Goal: Information Seeking & Learning: Check status

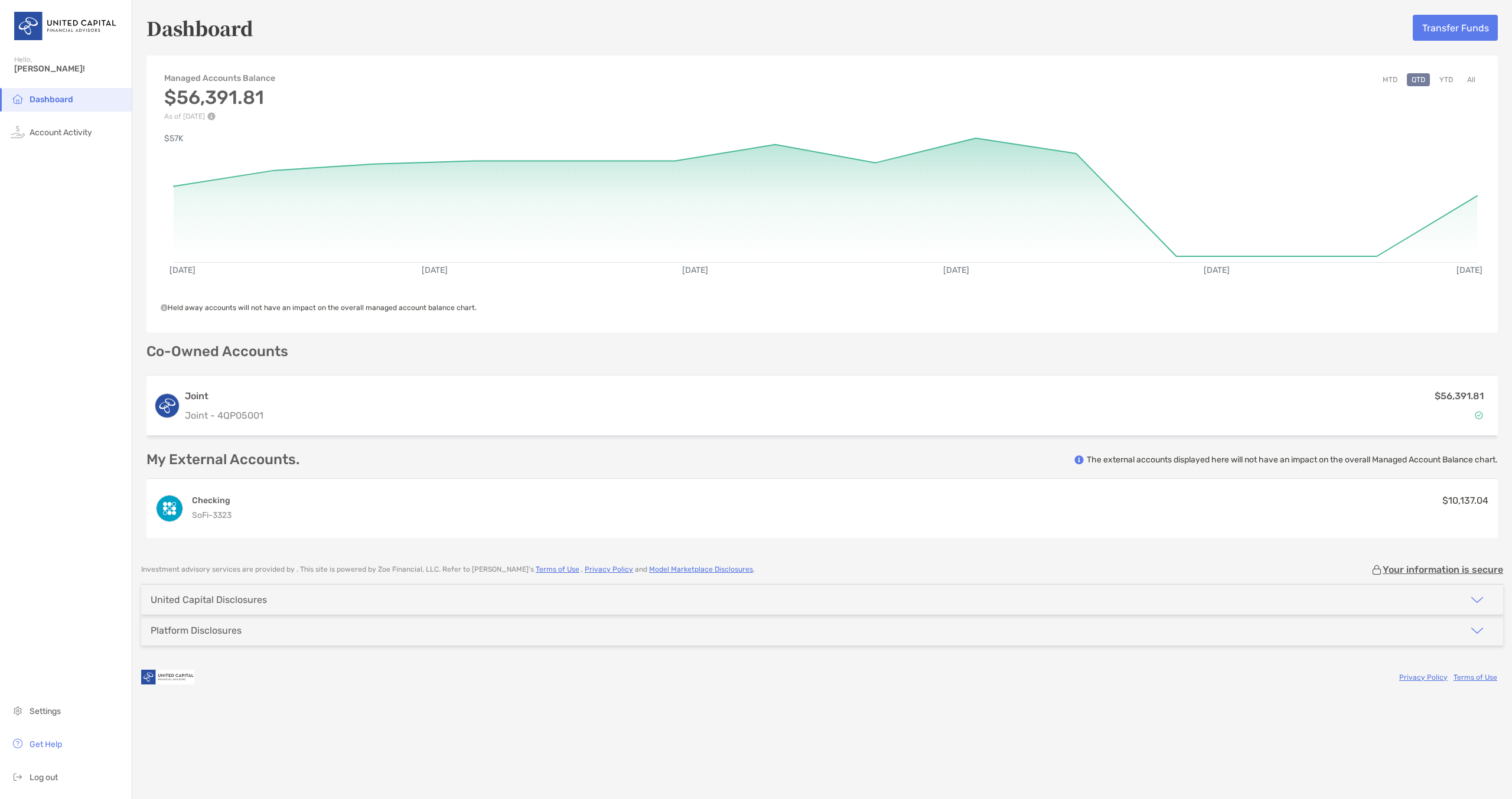
click at [1393, 79] on button "MTD" at bounding box center [1389, 79] width 24 height 13
click at [1449, 79] on button "YTD" at bounding box center [1446, 79] width 23 height 13
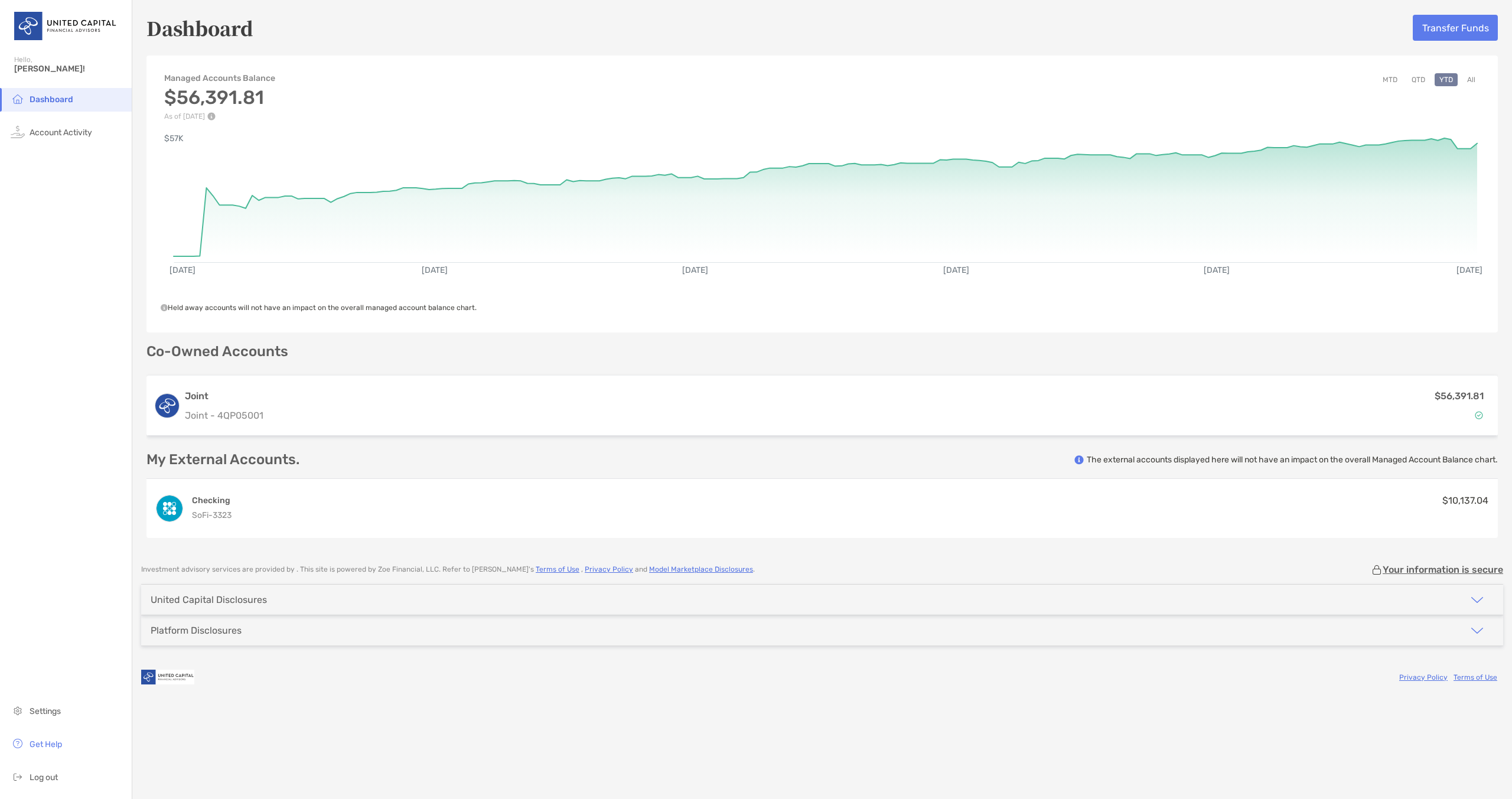
click at [1390, 81] on button "MTD" at bounding box center [1389, 79] width 24 height 13
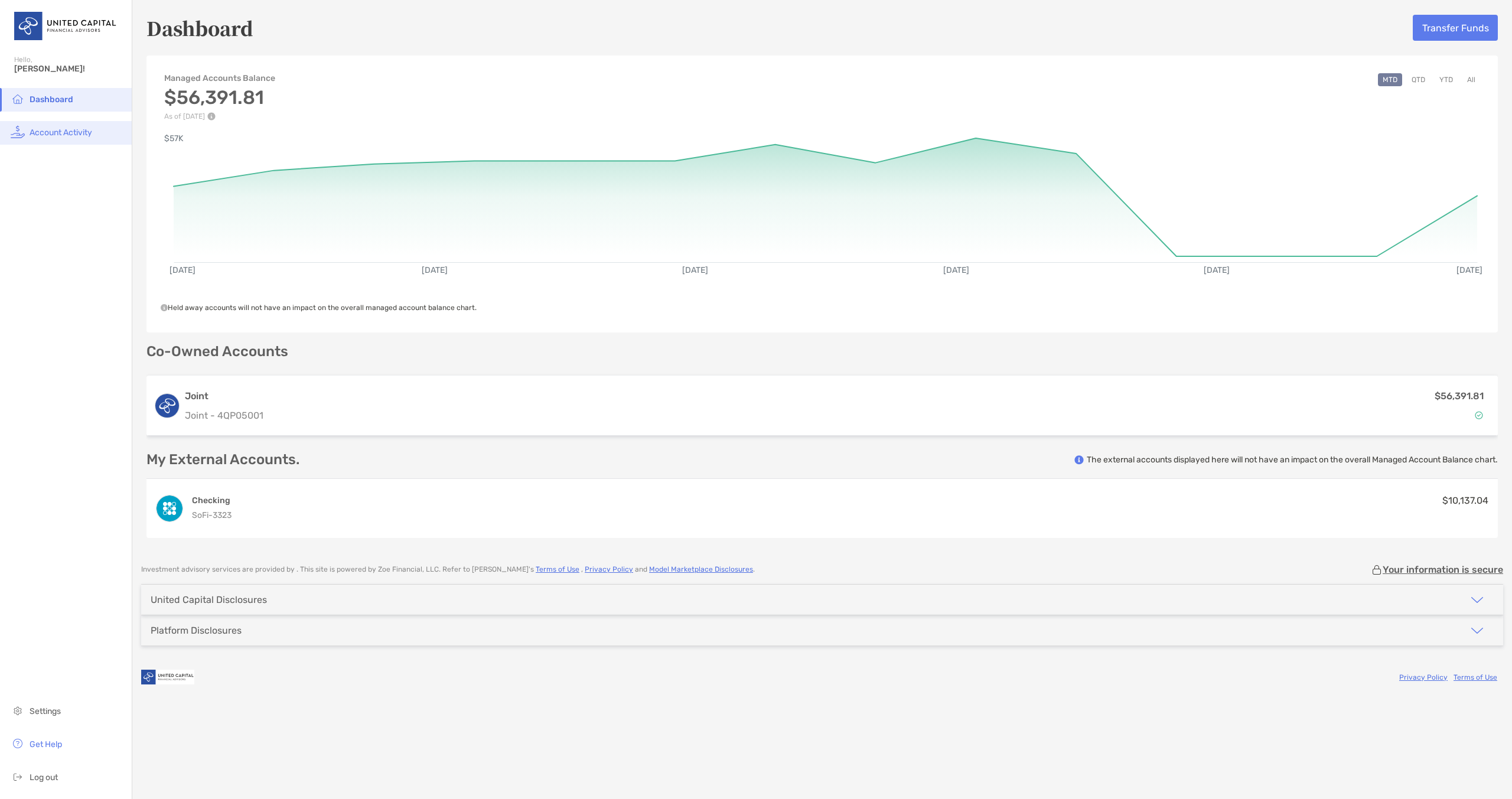
click at [79, 131] on span "Account Activity" at bounding box center [60, 132] width 63 height 10
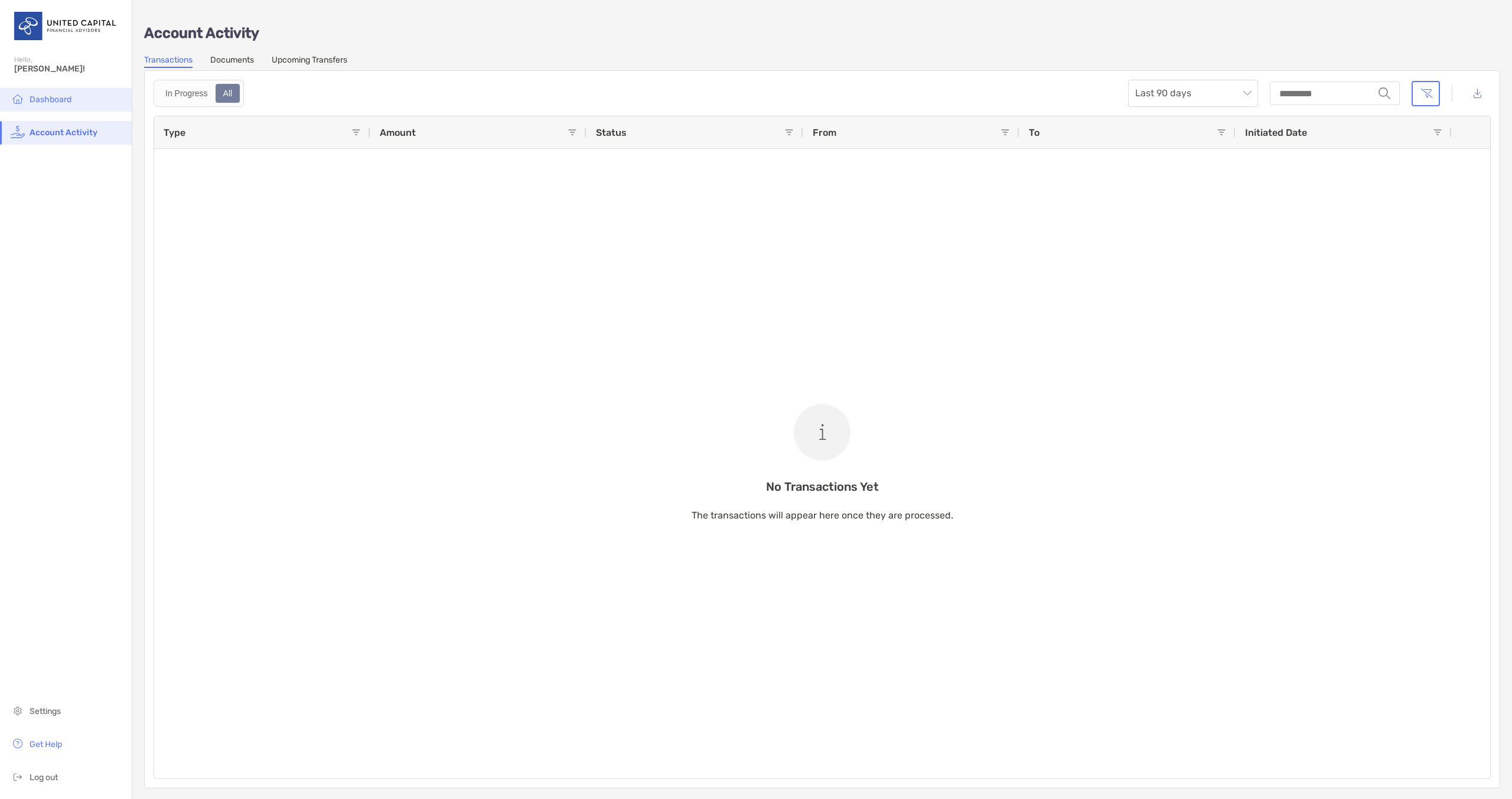
click at [56, 111] on li "Dashboard" at bounding box center [65, 100] width 131 height 24
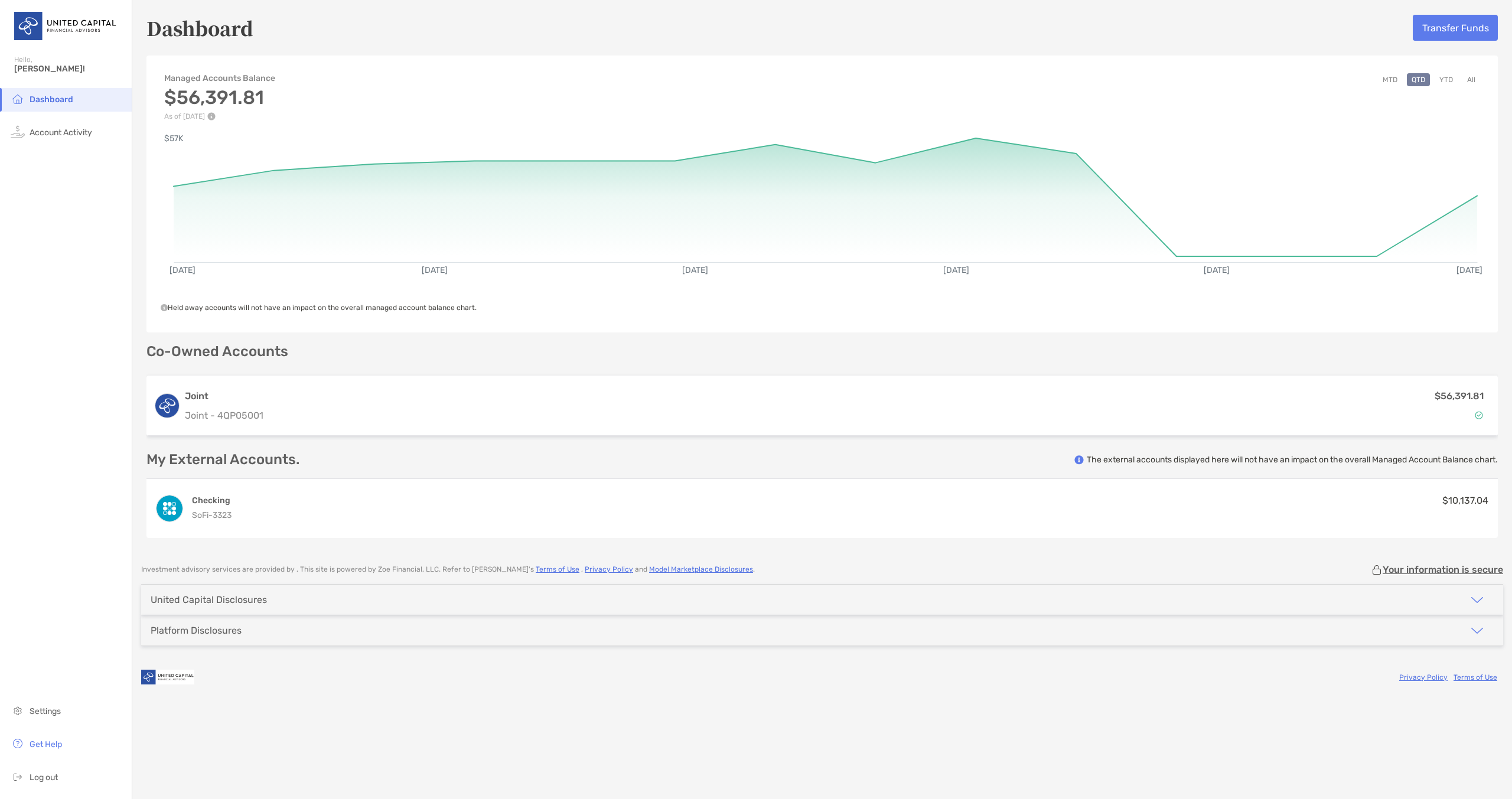
click at [462, 605] on div "United Capital Disclosures" at bounding box center [822, 600] width 1362 height 30
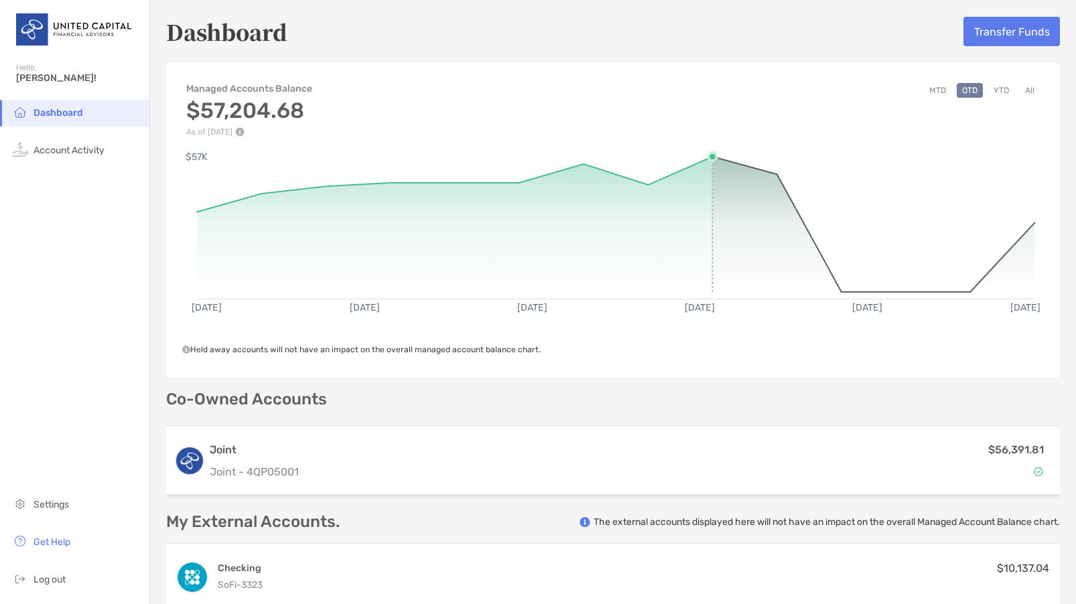
scroll to position [335, 0]
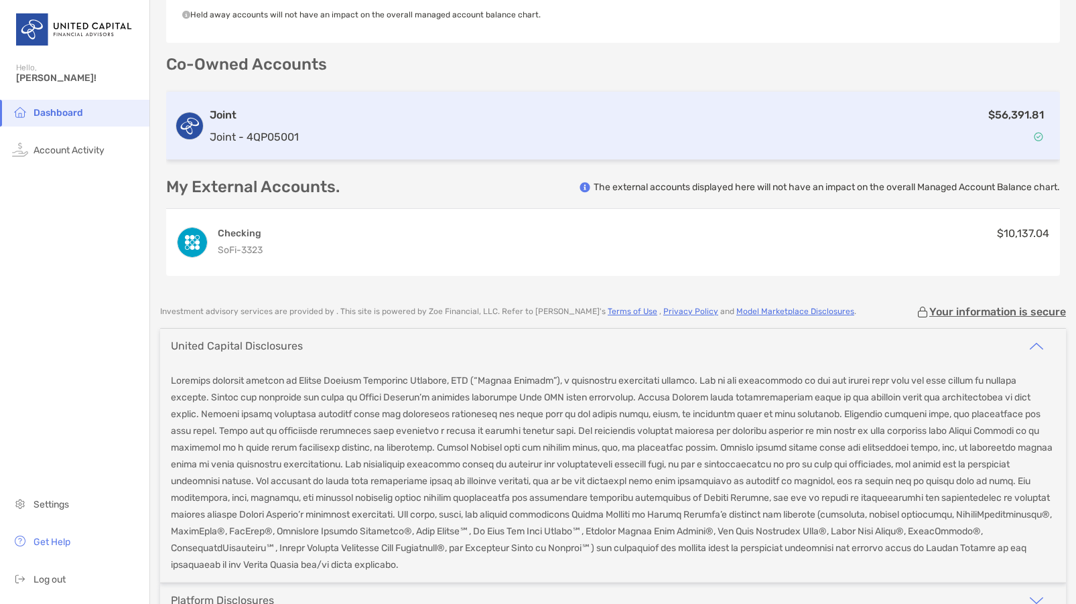
click at [628, 111] on div "$56,391.81" at bounding box center [678, 126] width 748 height 39
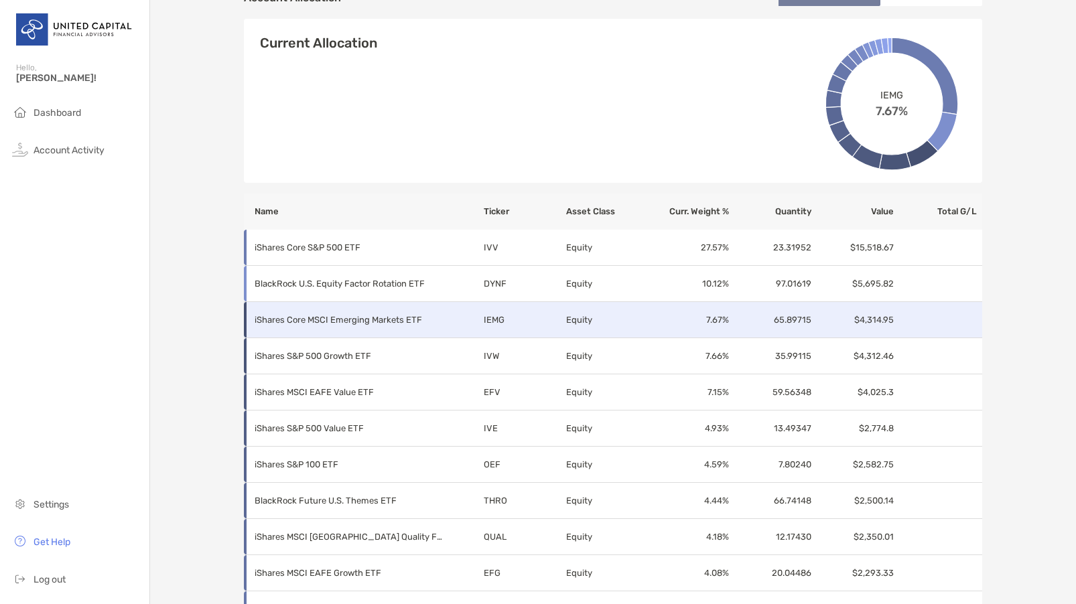
scroll to position [429, 0]
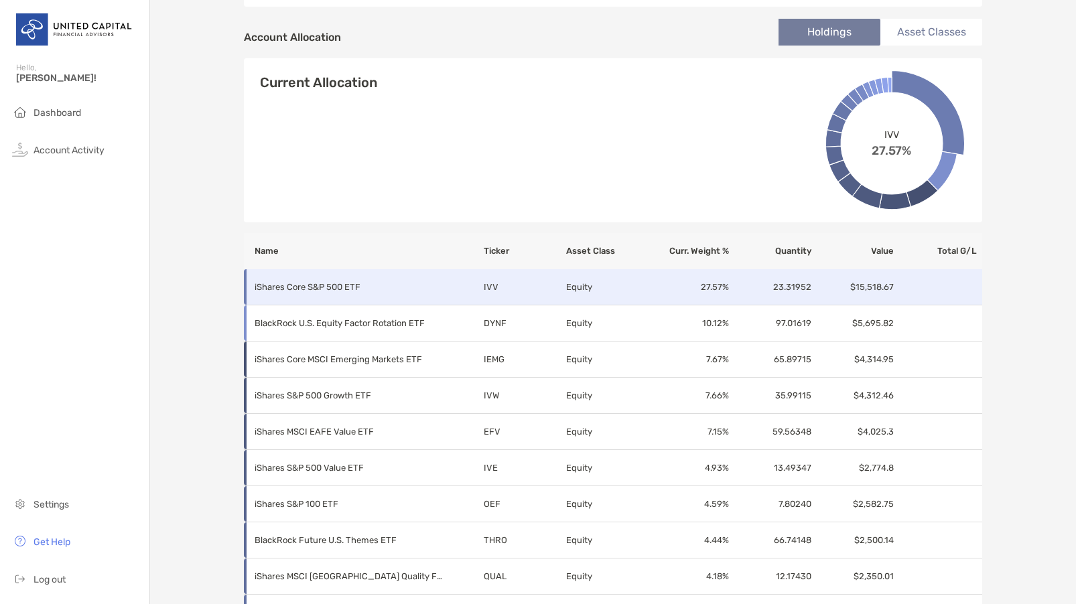
click at [483, 287] on td "IVV" at bounding box center [524, 287] width 82 height 36
click at [398, 296] on td "iShares Core S&P 500 ETF" at bounding box center [363, 287] width 239 height 36
click at [296, 288] on p "iShares Core S&P 500 ETF" at bounding box center [349, 287] width 188 height 17
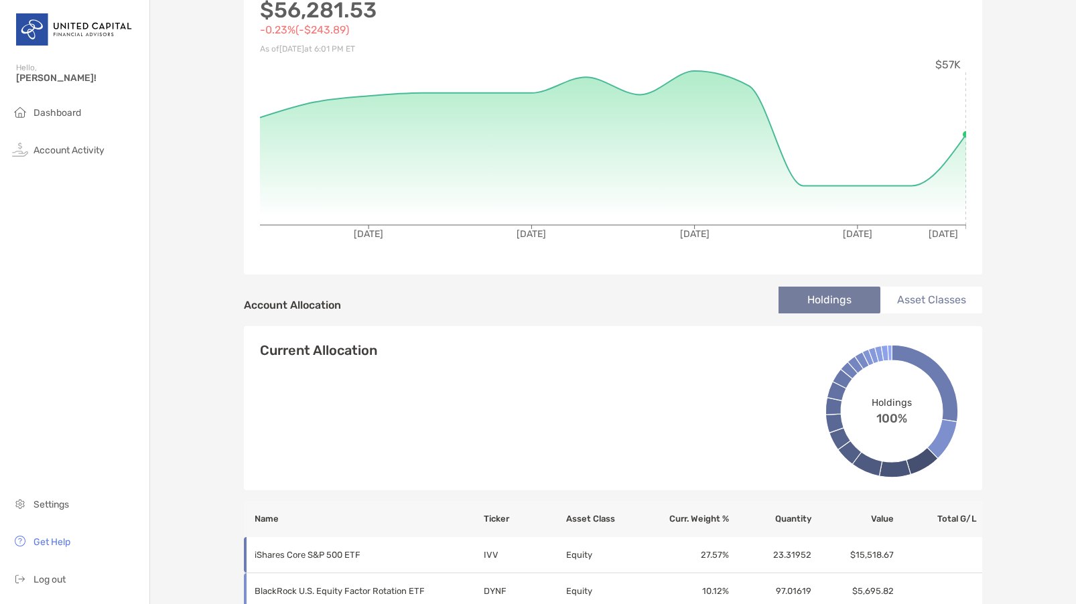
scroll to position [0, 0]
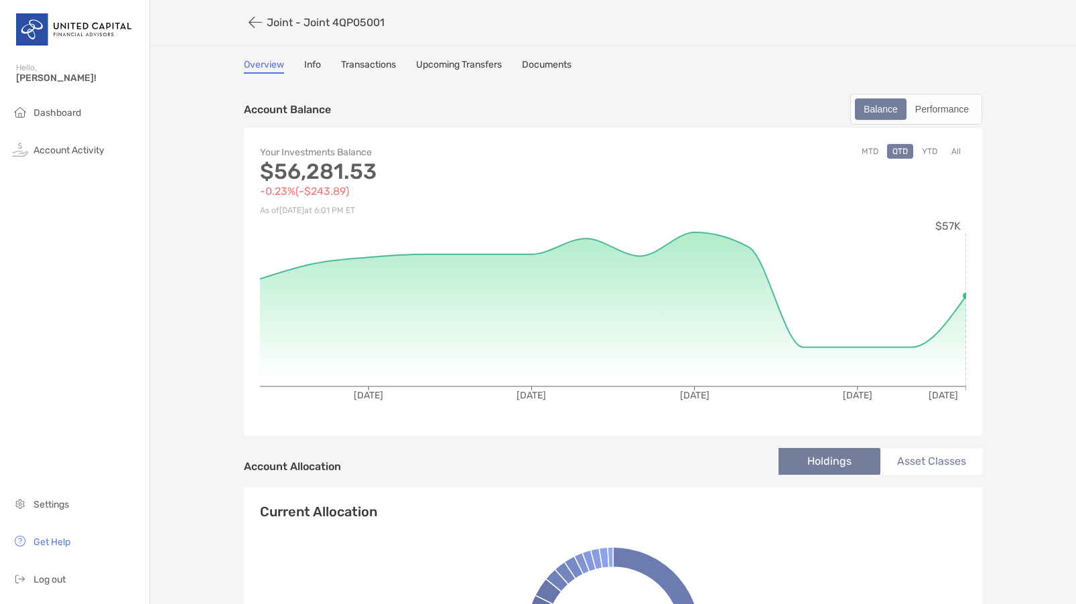
click at [314, 66] on link "Info" at bounding box center [312, 66] width 17 height 15
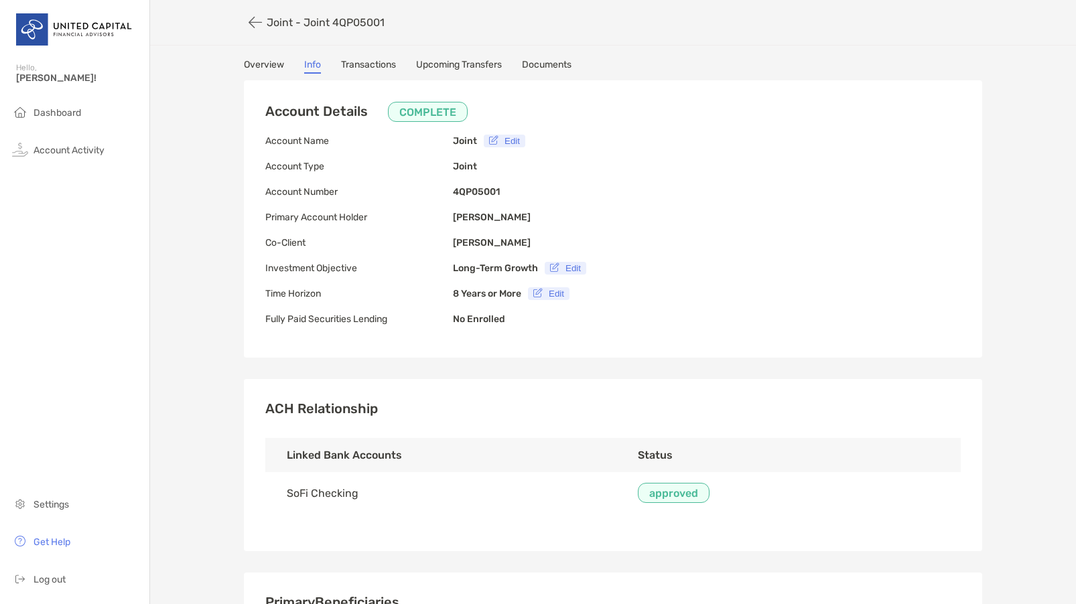
click at [374, 61] on link "Transactions" at bounding box center [368, 66] width 55 height 15
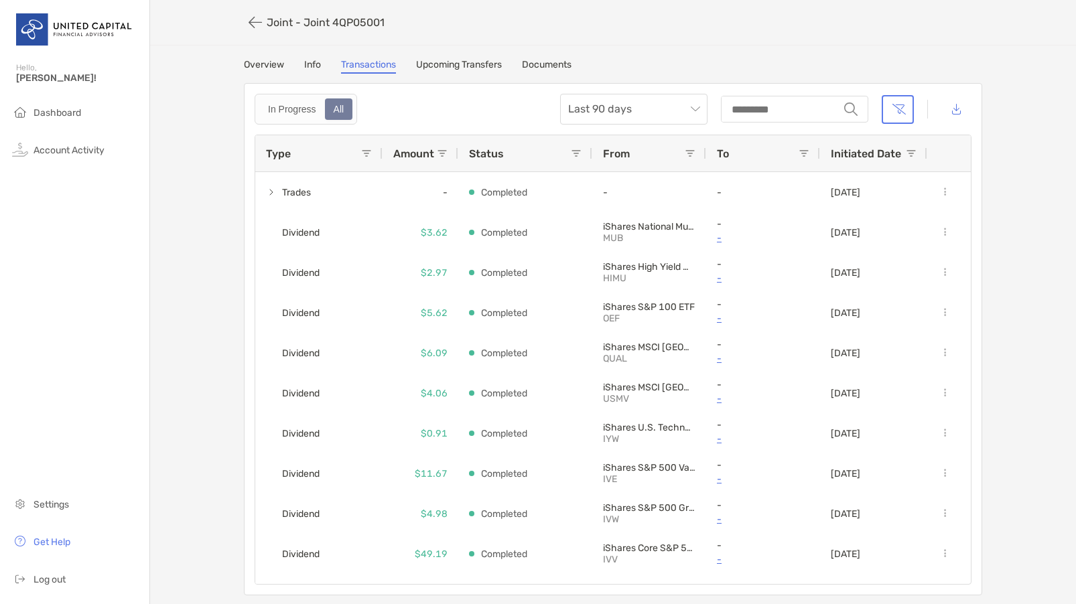
click at [463, 65] on link "Upcoming Transfers" at bounding box center [459, 66] width 86 height 15
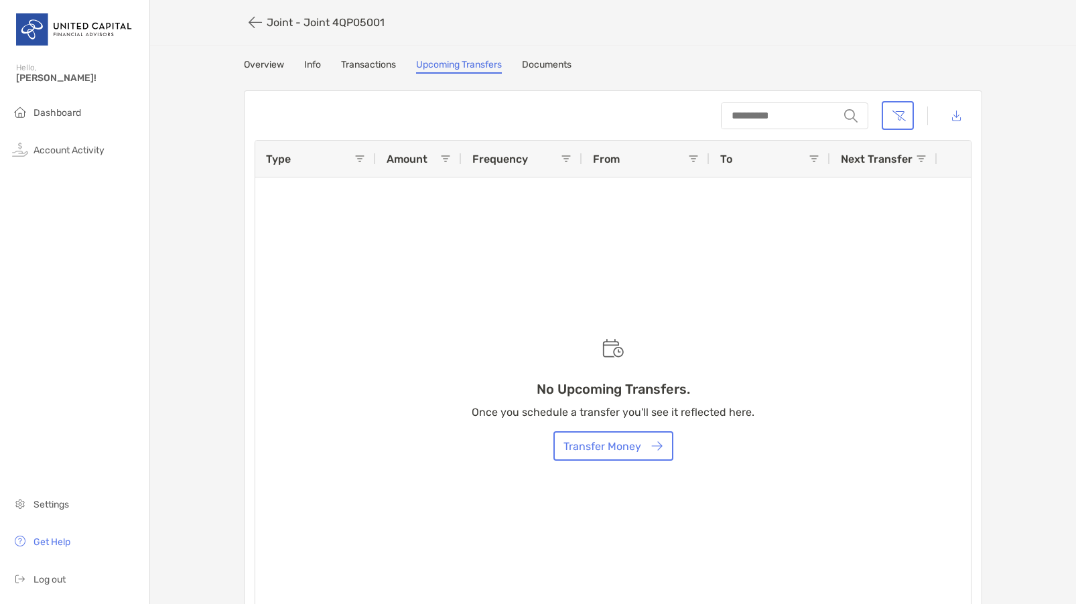
click at [256, 62] on link "Overview" at bounding box center [264, 66] width 40 height 15
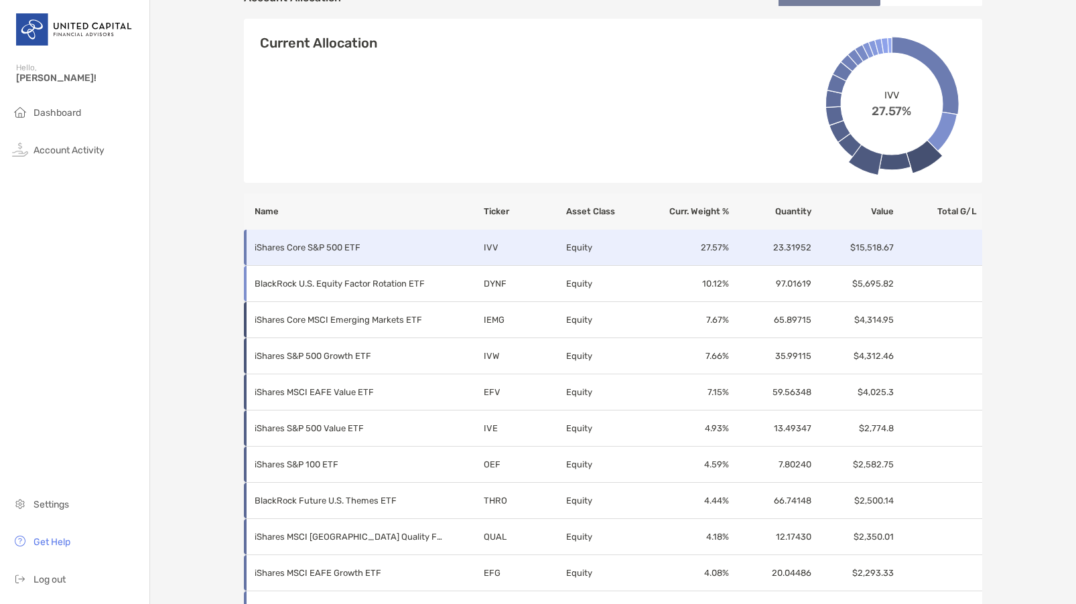
scroll to position [335, 0]
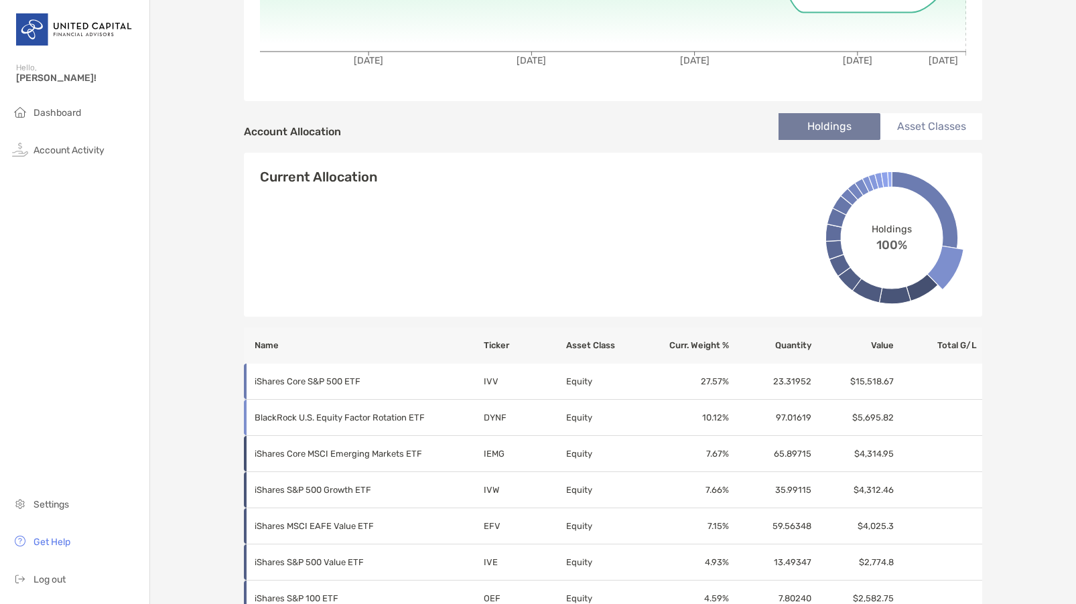
click at [922, 123] on li "Asset Classes" at bounding box center [931, 126] width 102 height 27
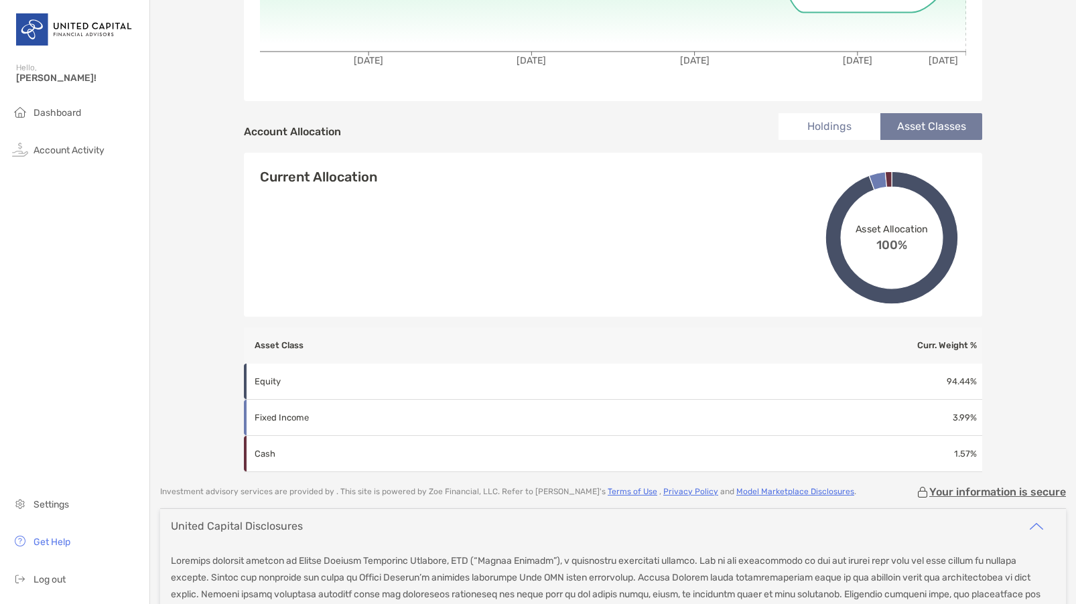
click at [821, 114] on li "Holdings" at bounding box center [829, 126] width 102 height 27
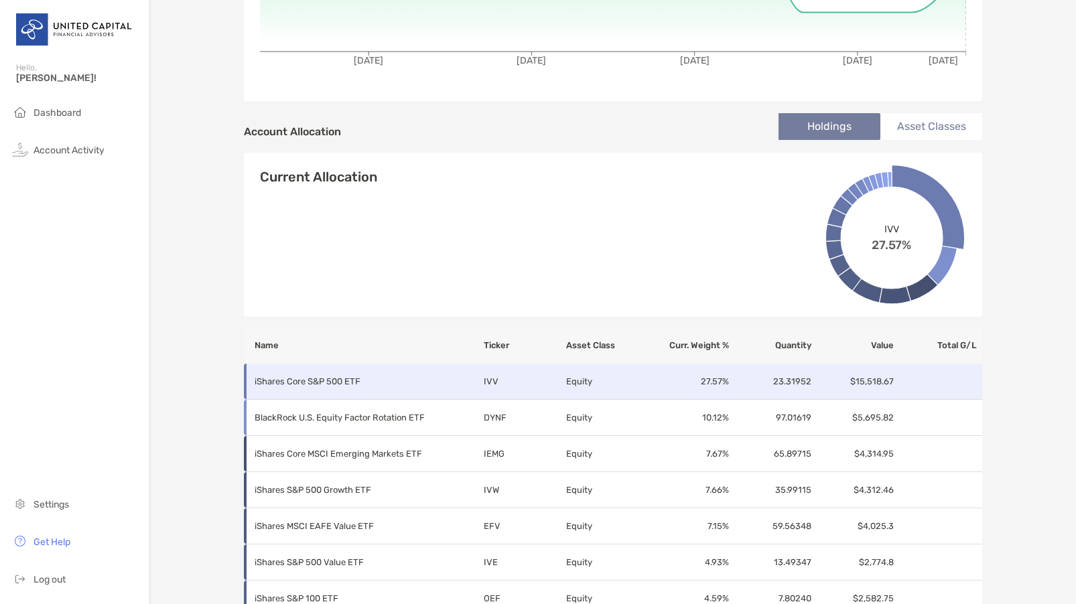
drag, startPoint x: 475, startPoint y: 378, endPoint x: 372, endPoint y: 381, distance: 102.5
click at [372, 381] on p "iShares Core S&P 500 ETF" at bounding box center [349, 381] width 188 height 17
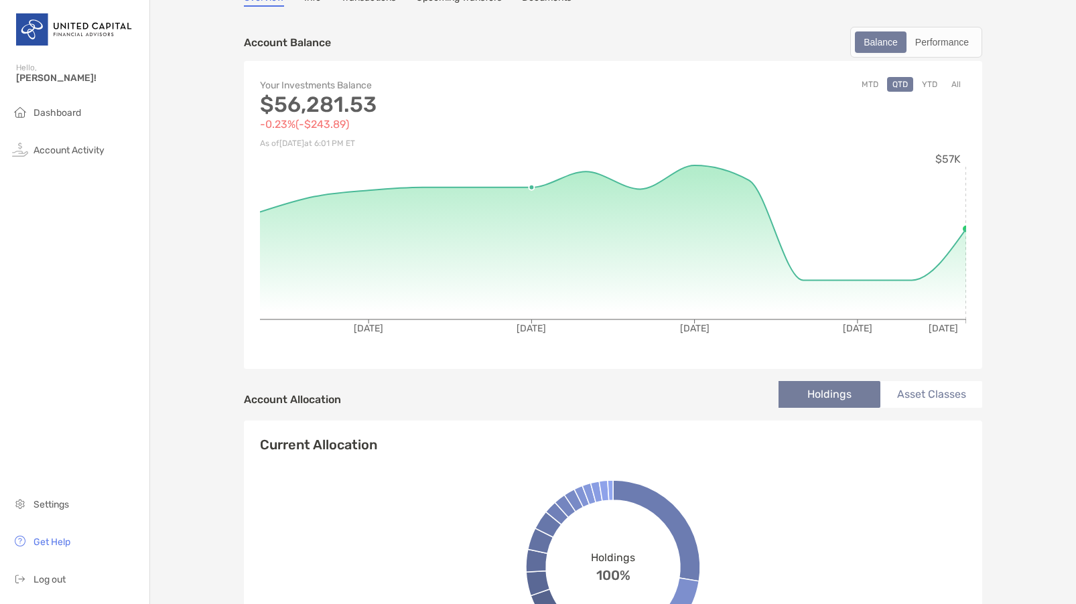
scroll to position [0, 0]
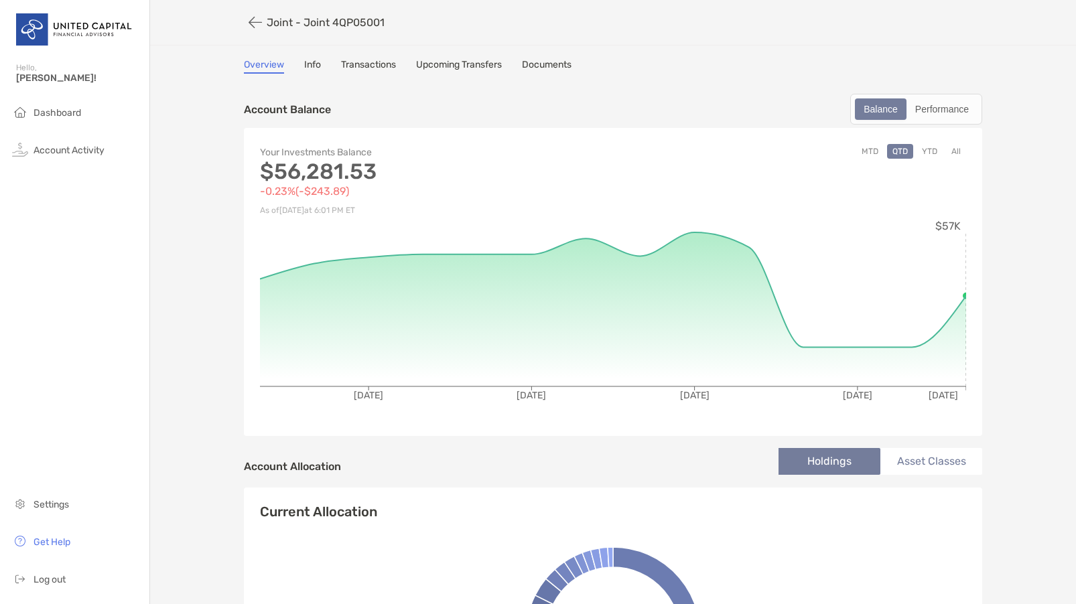
click at [305, 70] on link "Info" at bounding box center [312, 66] width 17 height 15
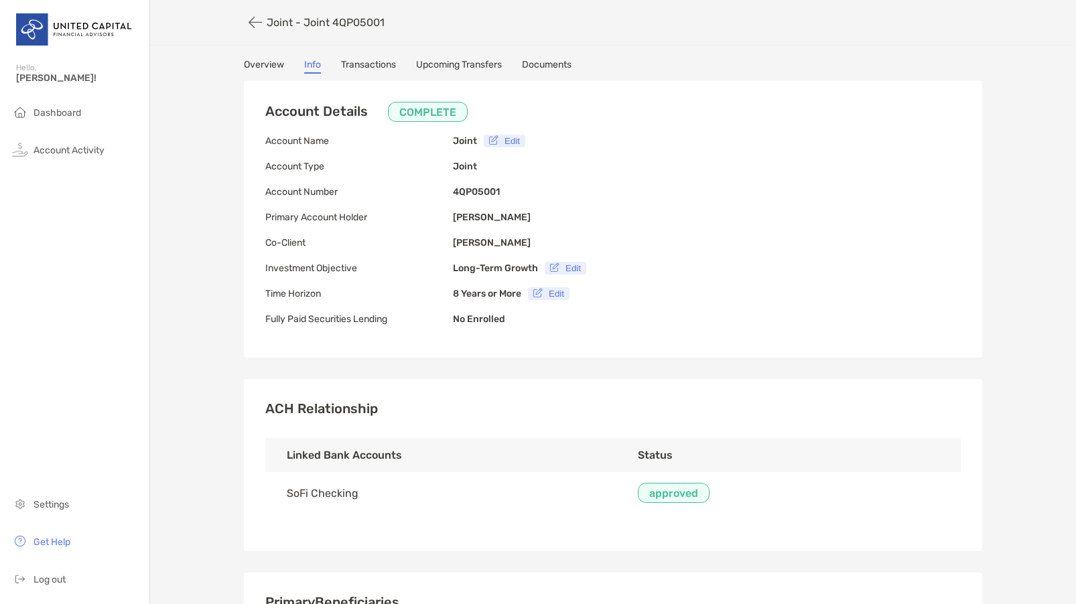
click at [355, 58] on div "Joint - Joint 4QP05001 Overview Info Transactions Upcoming Transfers Documents …" at bounding box center [613, 502] width 926 height 1004
click at [354, 59] on link "Transactions" at bounding box center [368, 66] width 55 height 15
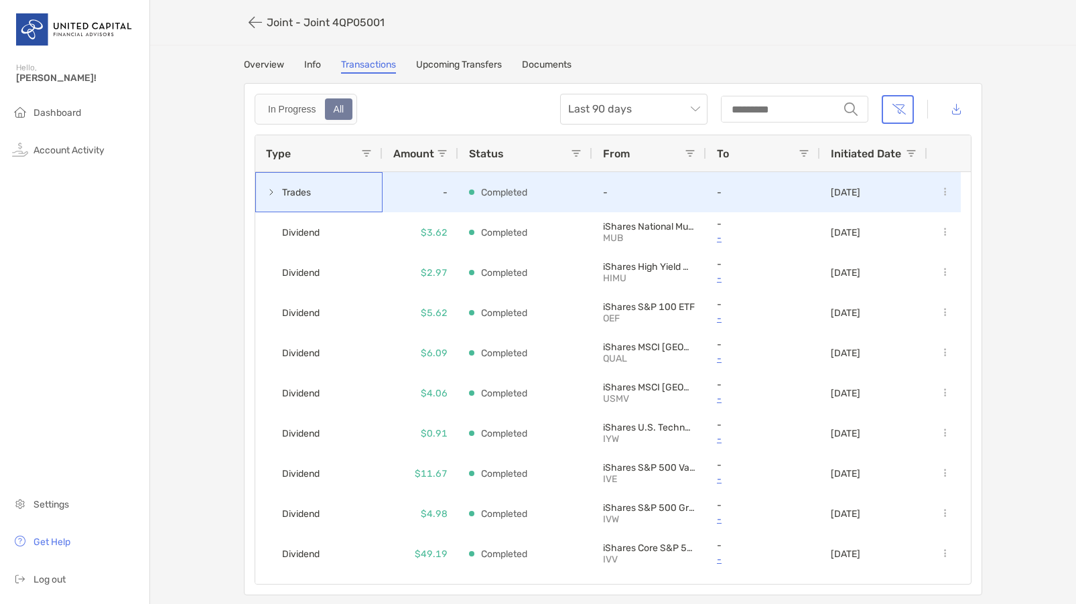
click at [266, 192] on span at bounding box center [271, 192] width 11 height 11
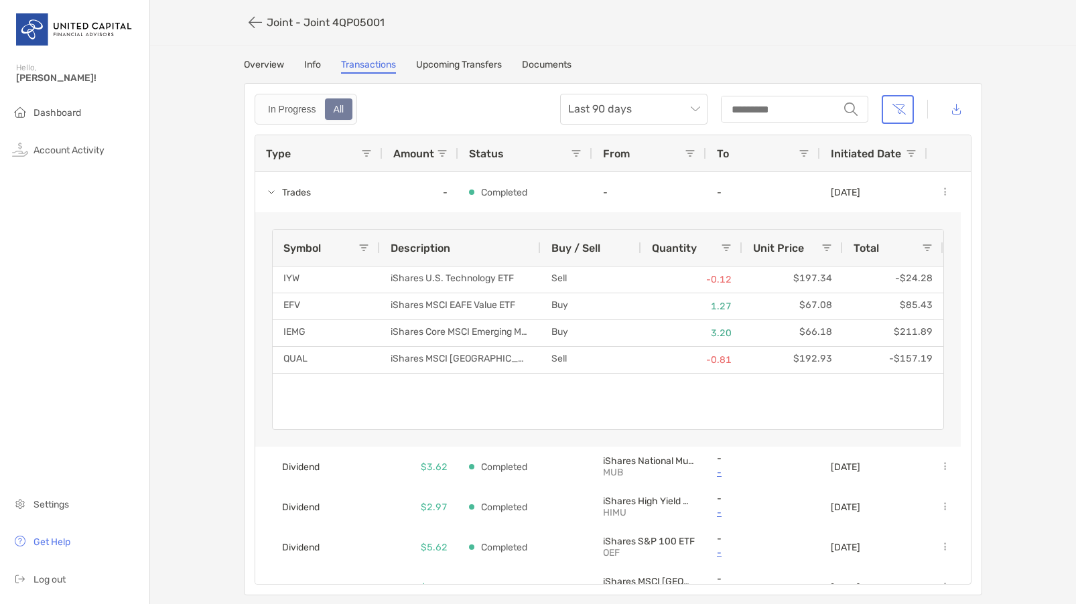
click at [317, 62] on div "Overview Info Transactions Upcoming Transfers Documents" at bounding box center [613, 66] width 738 height 15
click at [304, 62] on link "Info" at bounding box center [312, 66] width 17 height 15
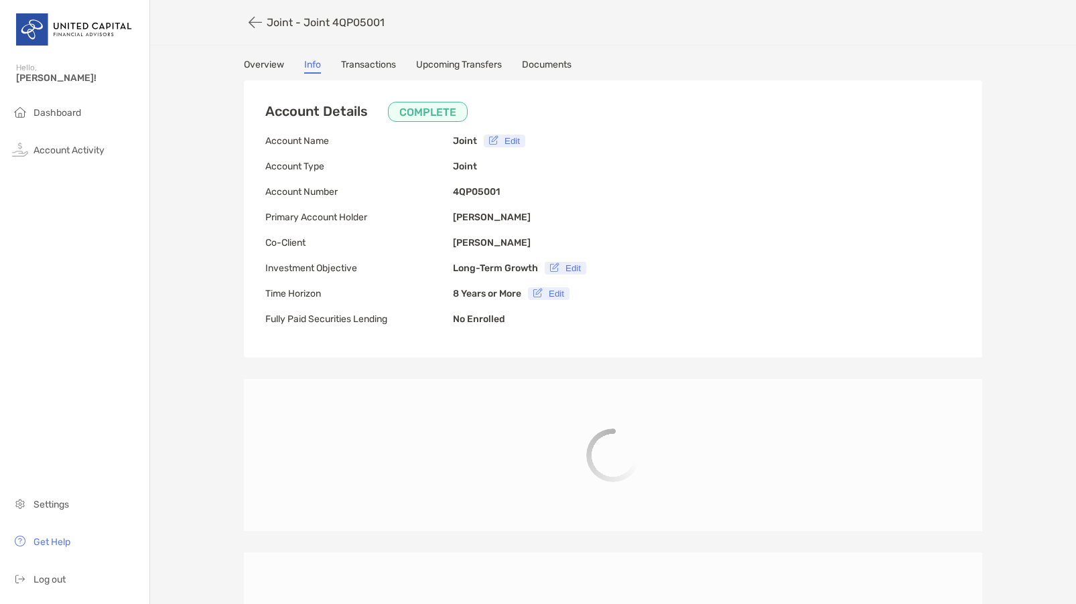
click at [273, 63] on link "Overview" at bounding box center [264, 66] width 40 height 15
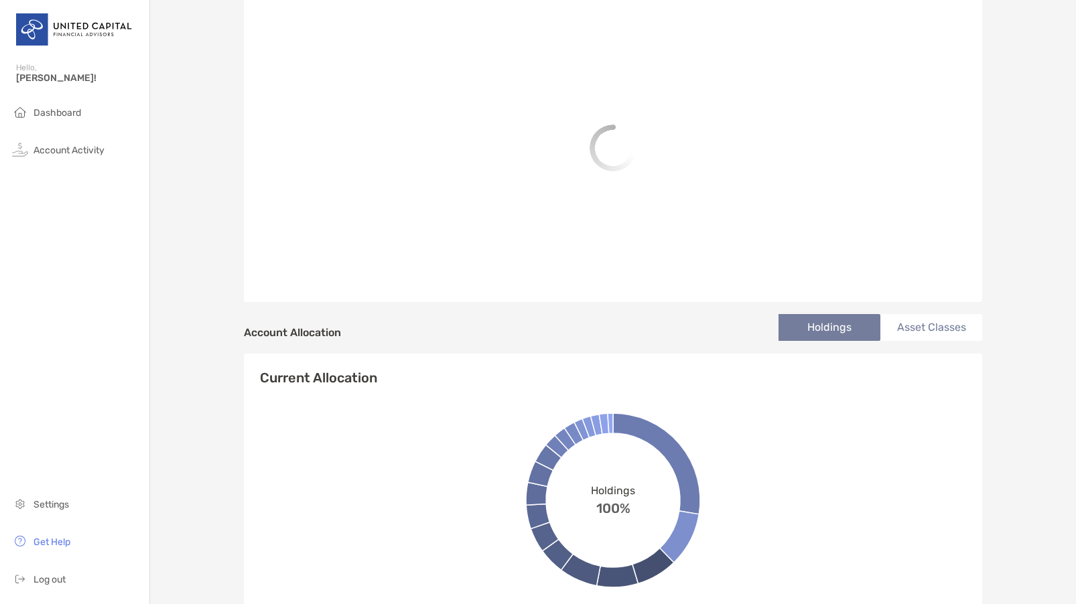
scroll to position [201, 0]
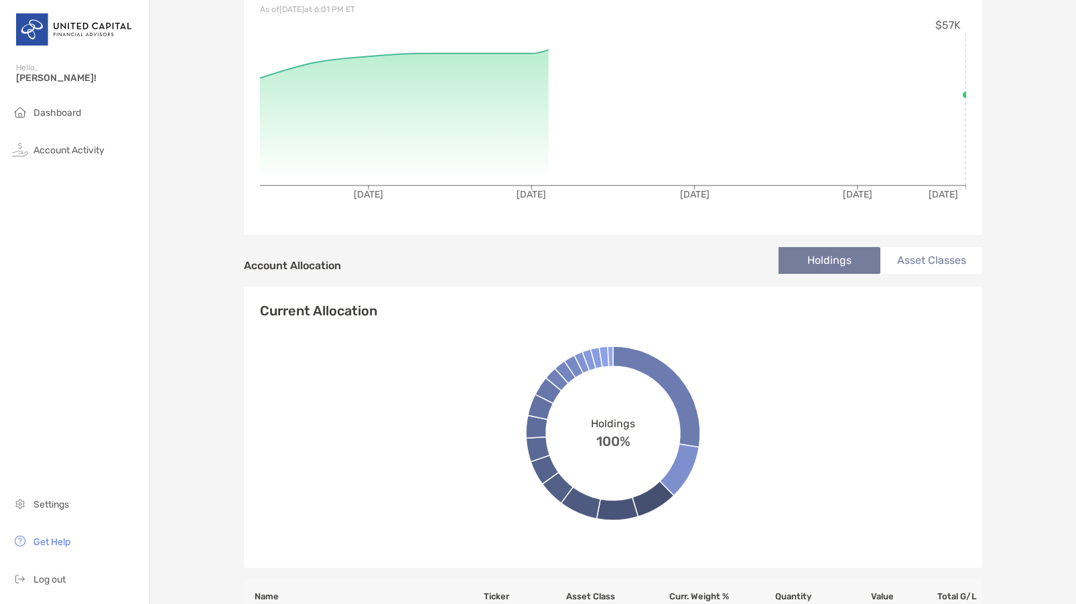
click at [932, 263] on li "Asset Classes" at bounding box center [931, 260] width 102 height 27
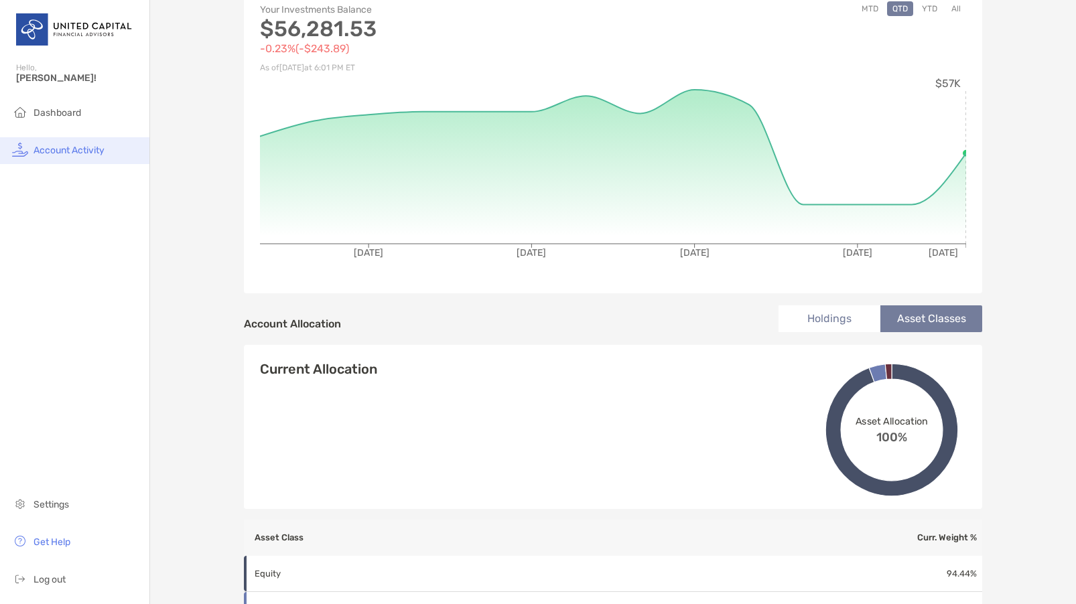
scroll to position [76, 0]
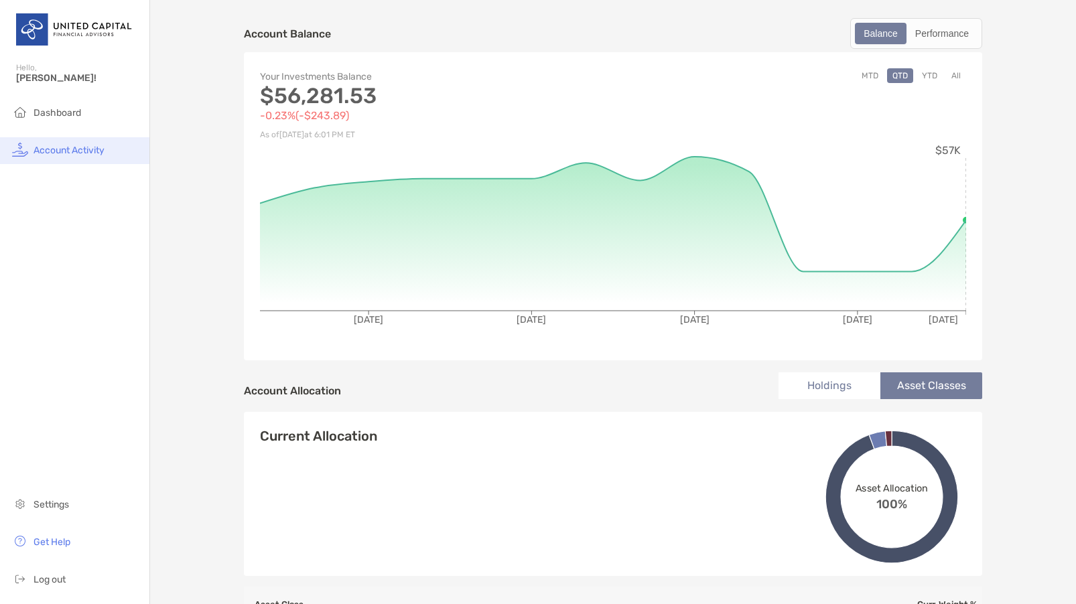
click at [112, 151] on li "Account Activity" at bounding box center [74, 150] width 149 height 27
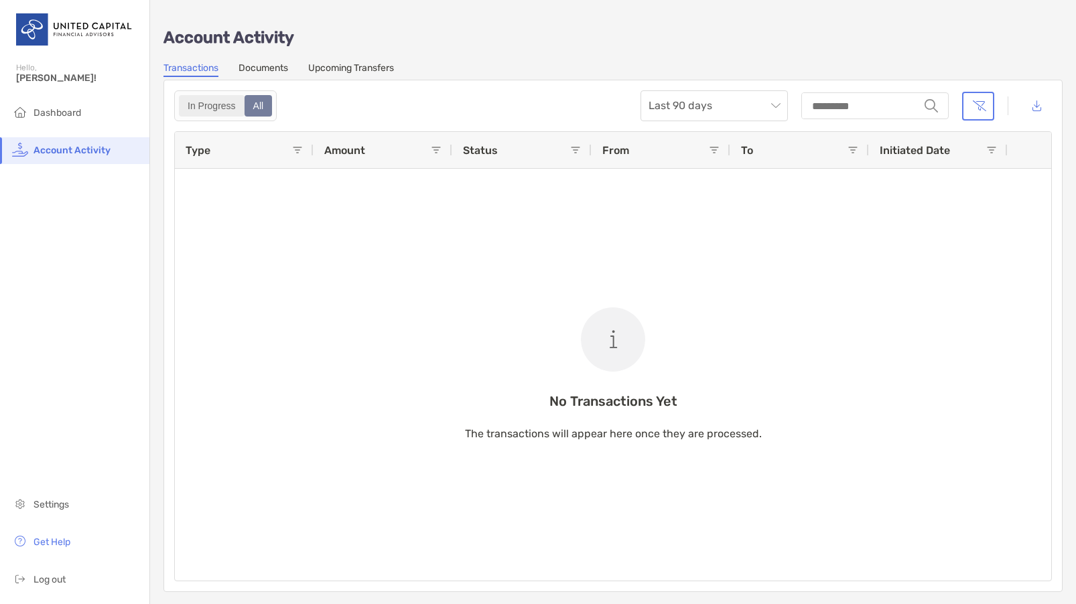
click at [204, 101] on div "In Progress" at bounding box center [211, 105] width 63 height 19
click at [288, 67] on link "Documents" at bounding box center [263, 69] width 50 height 15
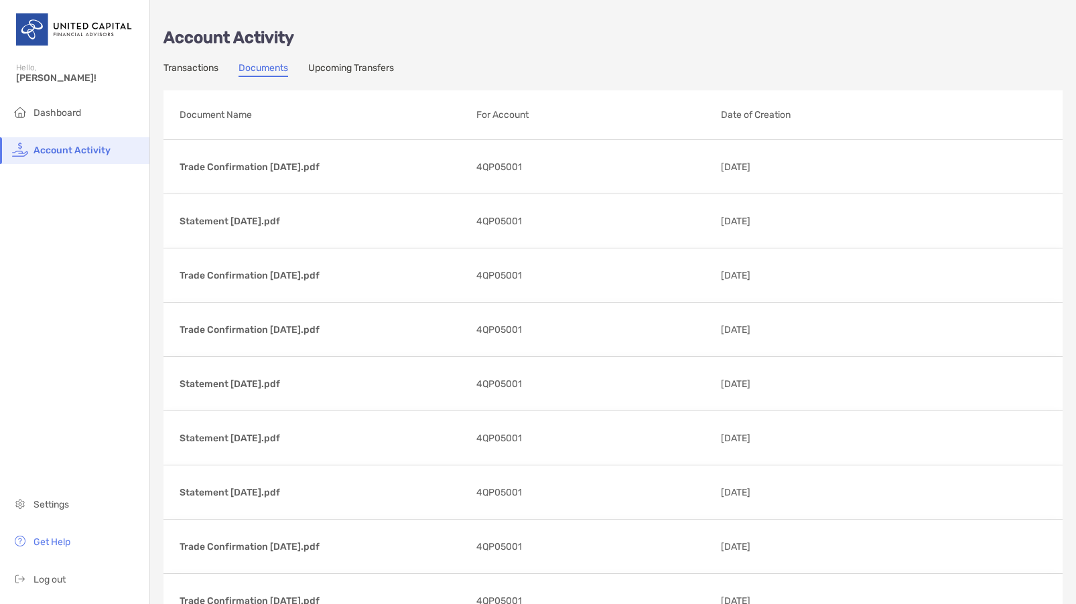
click at [338, 68] on link "Upcoming Transfers" at bounding box center [351, 69] width 86 height 15
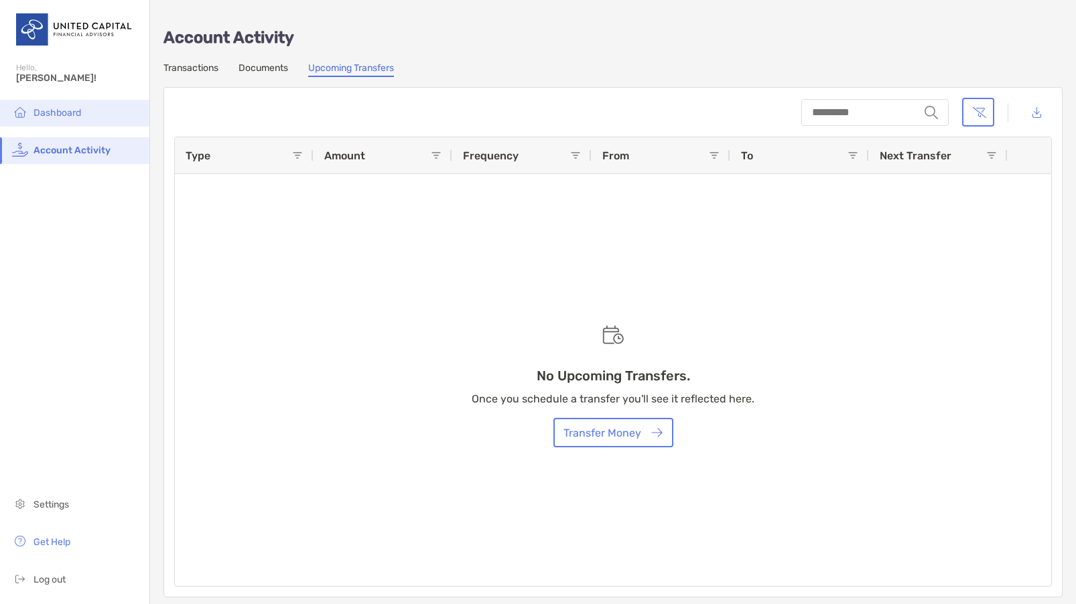
click at [72, 112] on span "Dashboard" at bounding box center [57, 112] width 48 height 11
